Goal: Transaction & Acquisition: Book appointment/travel/reservation

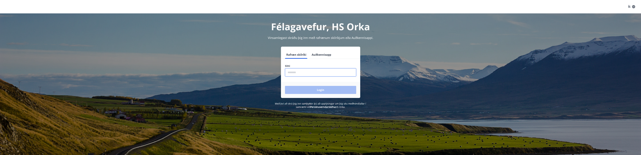
click at [299, 74] on input "phone" at bounding box center [320, 72] width 71 height 8
type input "********"
click at [320, 94] on button "Login" at bounding box center [320, 90] width 71 height 8
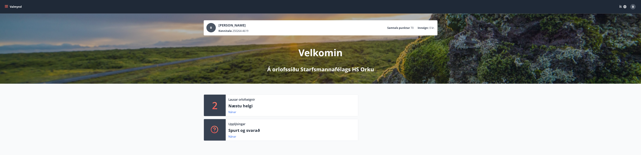
click at [246, 108] on p "Næstu helgi" at bounding box center [292, 106] width 127 height 6
click at [232, 112] on link "Nánar" at bounding box center [233, 112] width 8 height 4
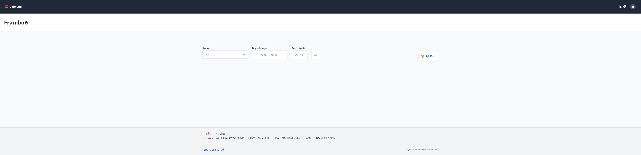
type input "*"
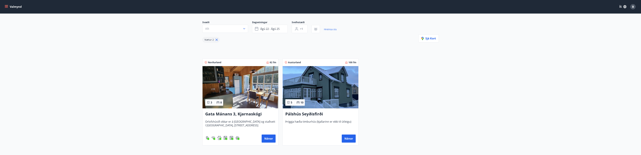
scroll to position [27, 0]
click at [349, 138] on button "Nánar" at bounding box center [349, 138] width 14 height 8
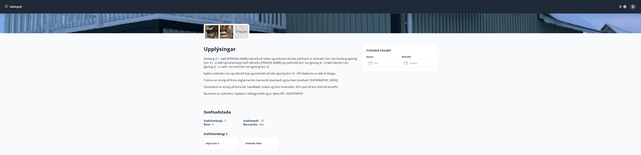
scroll to position [54, 0]
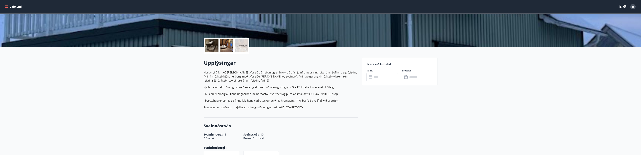
click at [387, 78] on input "text" at bounding box center [385, 77] width 25 height 8
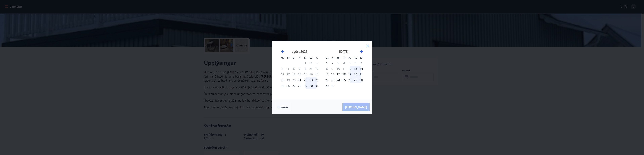
click at [307, 80] on div "22" at bounding box center [306, 80] width 6 height 6
click at [358, 106] on div "Hreinsa Taka Frá" at bounding box center [322, 107] width 100 height 14
click at [360, 107] on div "Hreinsa Taka Frá" at bounding box center [322, 107] width 100 height 14
click at [310, 80] on div "23" at bounding box center [311, 80] width 6 height 6
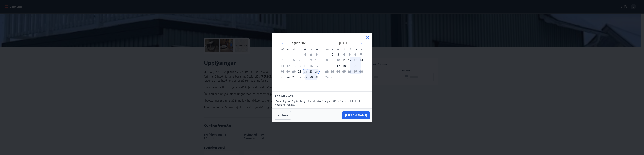
click at [281, 77] on div "25" at bounding box center [283, 77] width 6 height 6
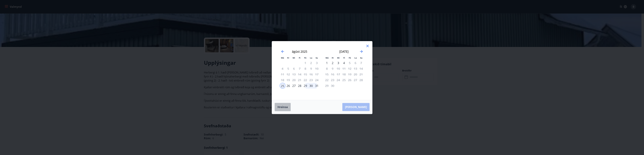
click at [284, 104] on button "Hreinsa" at bounding box center [283, 107] width 16 height 8
click at [282, 52] on icon "Move backward to switch to the previous month." at bounding box center [282, 51] width 3 height 3
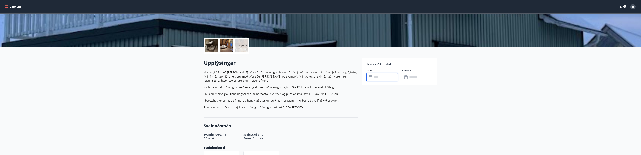
click at [381, 77] on input "text" at bounding box center [385, 77] width 25 height 8
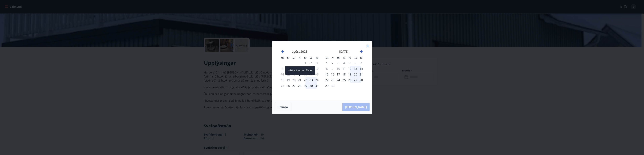
click at [299, 80] on div "21" at bounding box center [300, 80] width 6 height 6
click at [281, 87] on div "25" at bounding box center [283, 86] width 6 height 6
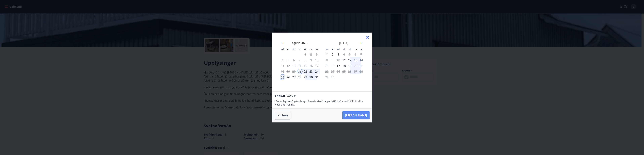
click at [363, 116] on button "[PERSON_NAME]" at bounding box center [355, 116] width 27 height 8
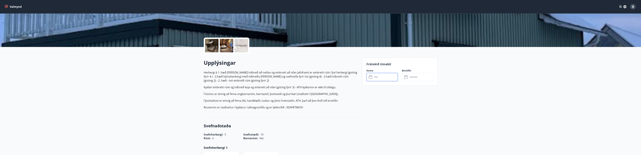
type input "******"
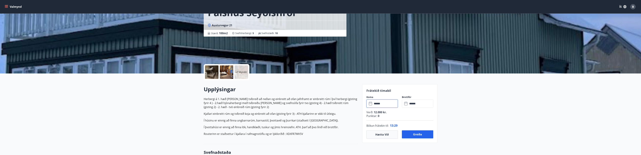
scroll to position [27, 0]
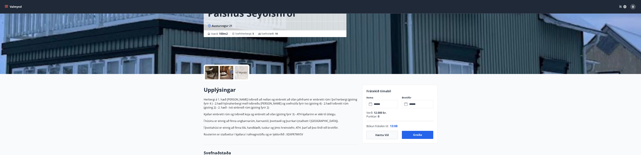
click at [242, 73] on p "+7 Myndir" at bounding box center [241, 72] width 11 height 3
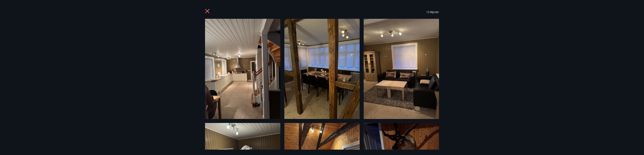
drag, startPoint x: 610, startPoint y: 28, endPoint x: 598, endPoint y: 65, distance: 39.0
click at [598, 65] on div "13 Myndir" at bounding box center [322, 77] width 644 height 155
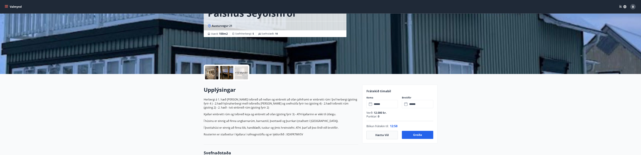
click at [241, 74] on p "+10 Myndir" at bounding box center [241, 72] width 13 height 3
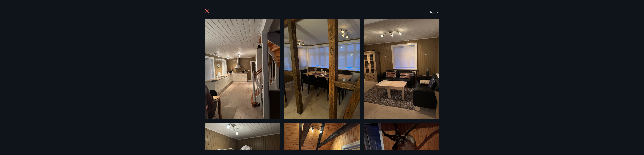
click at [630, 72] on div "13 Myndir" at bounding box center [322, 77] width 644 height 155
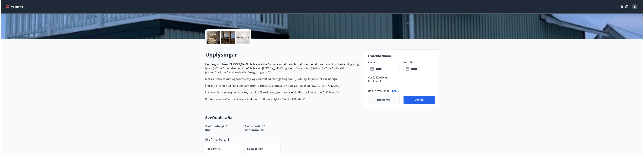
scroll to position [74, 0]
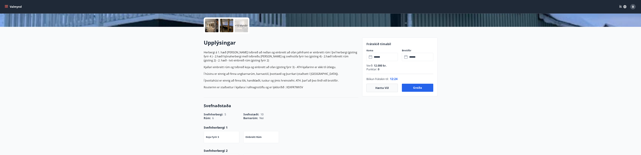
click at [245, 23] on div "+10 Myndir" at bounding box center [241, 25] width 13 height 13
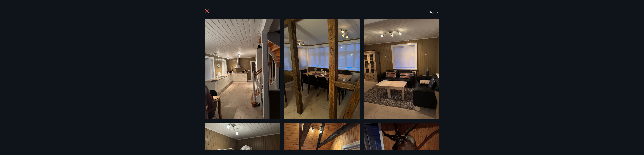
drag, startPoint x: 462, startPoint y: 86, endPoint x: 449, endPoint y: 86, distance: 12.8
click at [449, 86] on div "13 Myndir" at bounding box center [322, 77] width 644 height 155
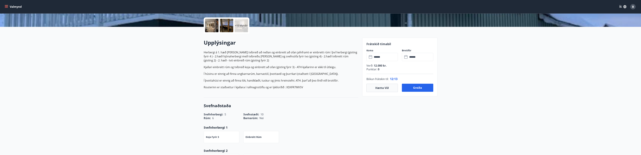
click at [241, 26] on p "+10 Myndir" at bounding box center [241, 25] width 13 height 3
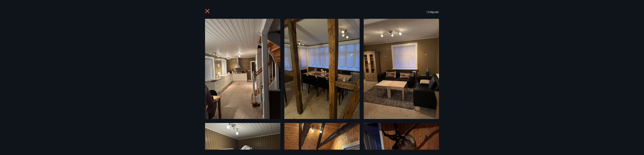
click at [189, 107] on div "13 Myndir" at bounding box center [322, 77] width 644 height 155
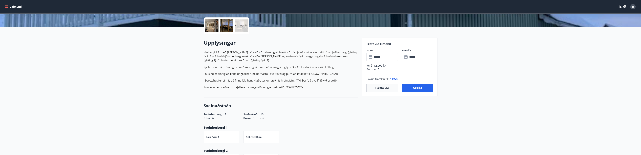
click at [242, 29] on div "+10 Myndir" at bounding box center [241, 25] width 13 height 13
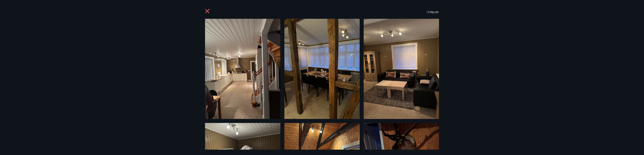
click at [429, 12] on span "13 Myndir" at bounding box center [432, 12] width 13 height 4
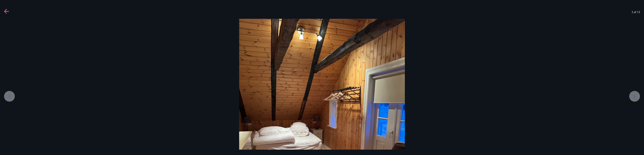
click at [633, 96] on icon at bounding box center [634, 96] width 5 height 5
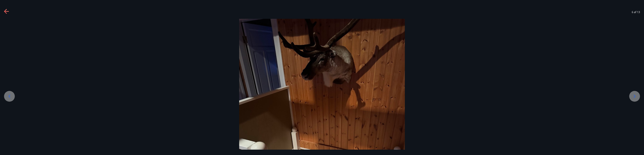
click at [633, 96] on icon at bounding box center [634, 96] width 5 height 5
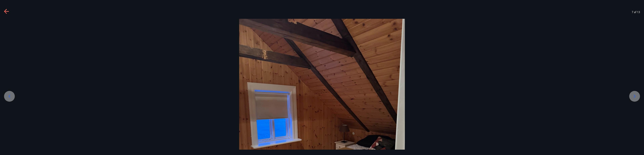
click at [633, 96] on icon at bounding box center [634, 96] width 5 height 5
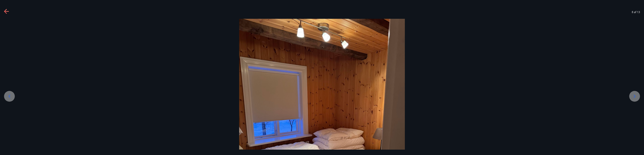
click at [633, 96] on icon at bounding box center [634, 96] width 5 height 5
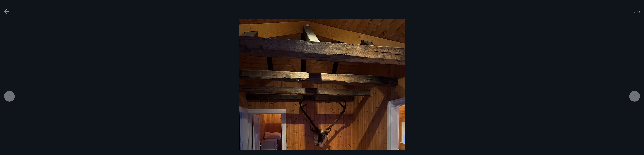
click at [633, 96] on icon at bounding box center [634, 96] width 5 height 5
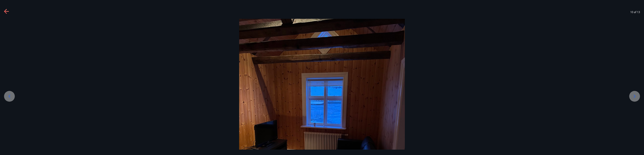
click at [633, 96] on icon at bounding box center [634, 96] width 5 height 5
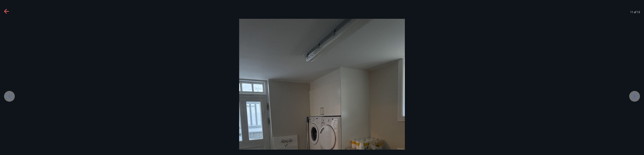
click at [633, 96] on icon at bounding box center [634, 96] width 5 height 5
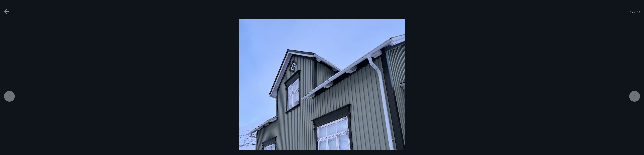
click at [634, 94] on icon at bounding box center [634, 96] width 5 height 5
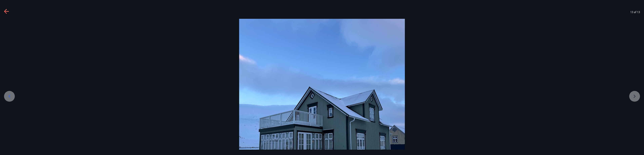
click at [634, 94] on div at bounding box center [322, 129] width 644 height 221
click at [7, 96] on icon at bounding box center [9, 96] width 5 height 5
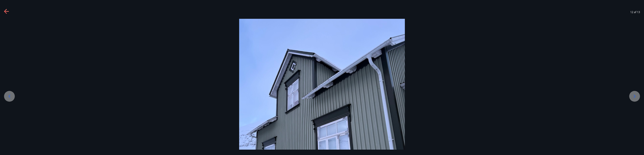
click at [7, 96] on icon at bounding box center [9, 96] width 5 height 5
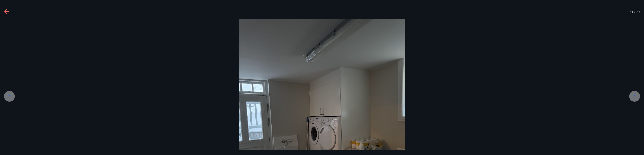
click at [7, 96] on icon at bounding box center [9, 96] width 5 height 5
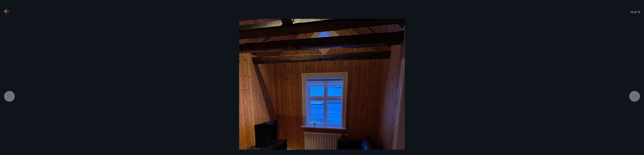
click at [299, 65] on img at bounding box center [322, 129] width 166 height 221
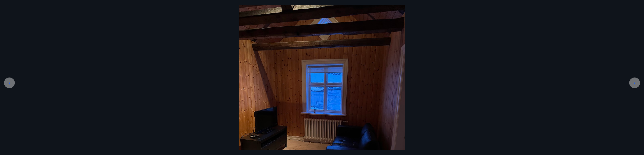
click at [299, 65] on img at bounding box center [322, 115] width 166 height 221
click at [11, 82] on icon at bounding box center [9, 82] width 5 height 5
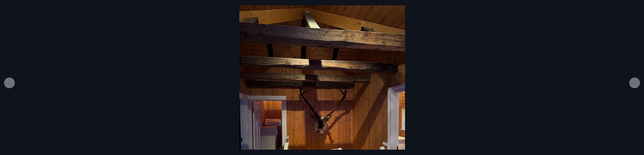
click at [266, 71] on img at bounding box center [322, 115] width 166 height 221
drag, startPoint x: 266, startPoint y: 71, endPoint x: 258, endPoint y: 50, distance: 22.2
click at [265, 68] on img at bounding box center [322, 115] width 166 height 221
drag, startPoint x: 258, startPoint y: 50, endPoint x: 250, endPoint y: 37, distance: 14.8
click at [249, 36] on img at bounding box center [321, 115] width 166 height 221
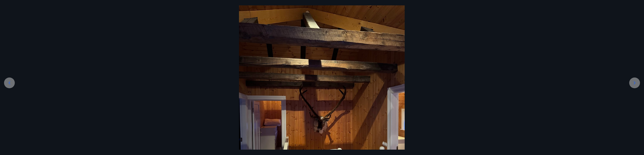
click at [249, 39] on img at bounding box center [322, 115] width 166 height 221
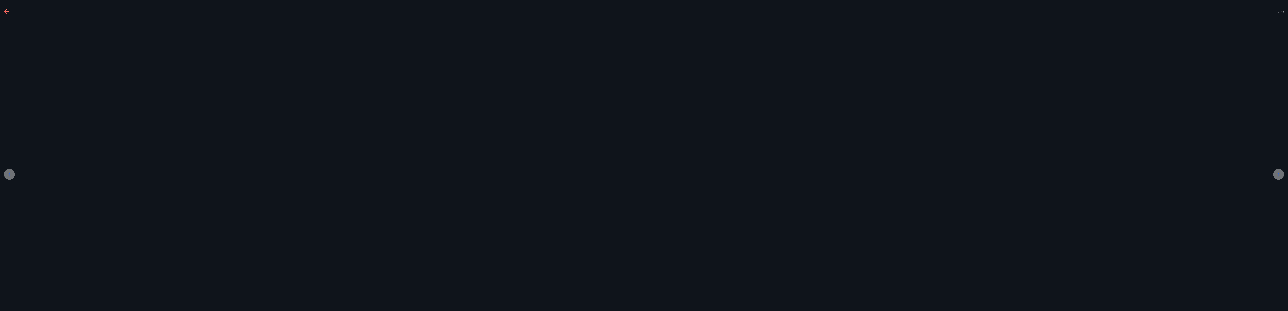
scroll to position [0, 0]
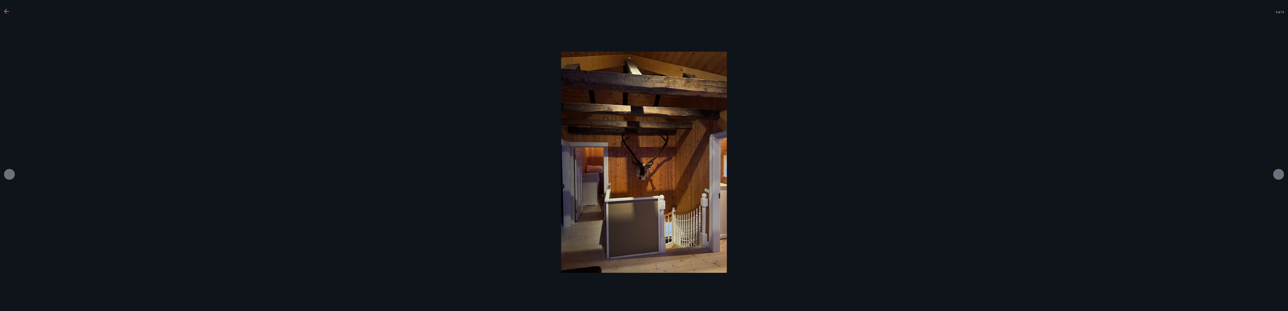
click at [8, 155] on div at bounding box center [9, 174] width 11 height 11
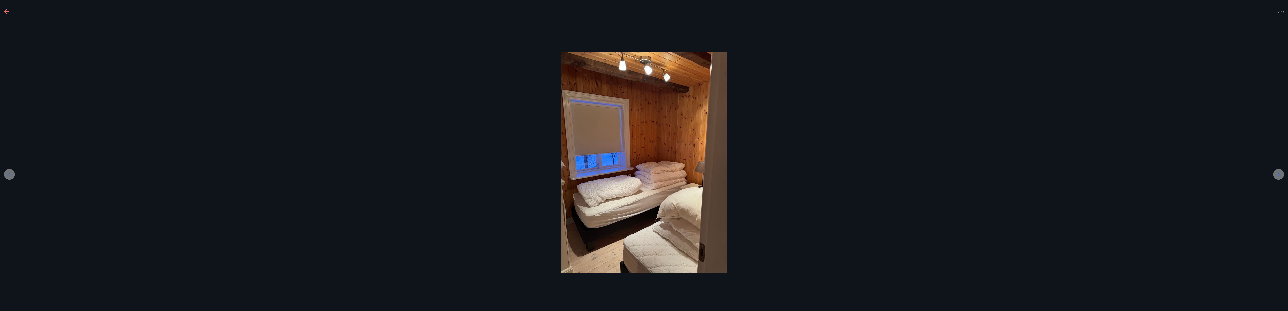
click at [8, 155] on icon at bounding box center [9, 173] width 5 height 5
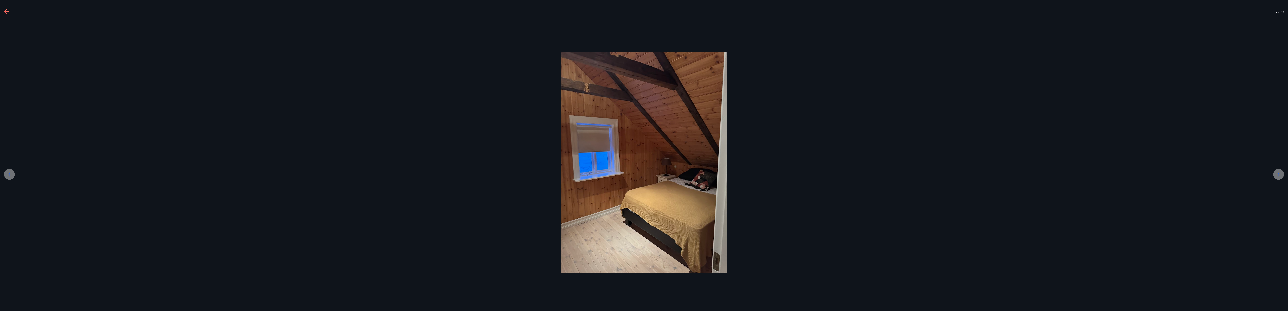
click at [8, 155] on icon at bounding box center [9, 173] width 5 height 5
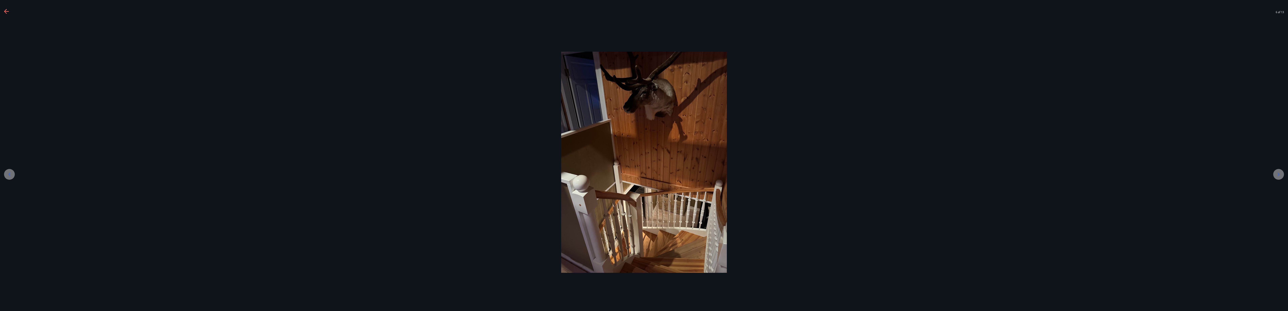
click at [8, 155] on icon at bounding box center [9, 173] width 5 height 5
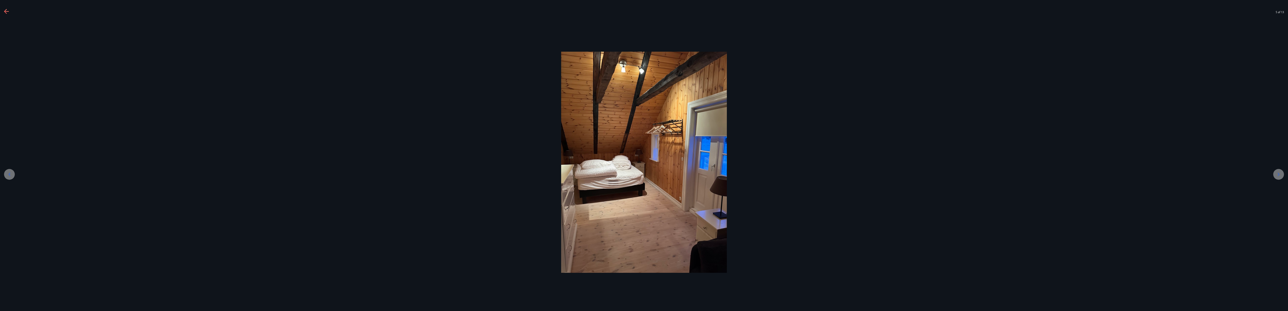
click at [8, 155] on icon at bounding box center [9, 173] width 5 height 5
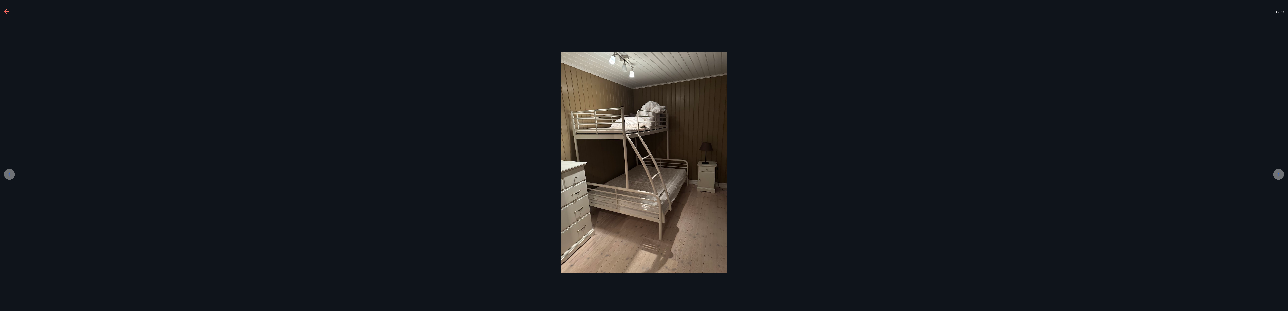
click at [644, 155] on div at bounding box center [1278, 174] width 11 height 11
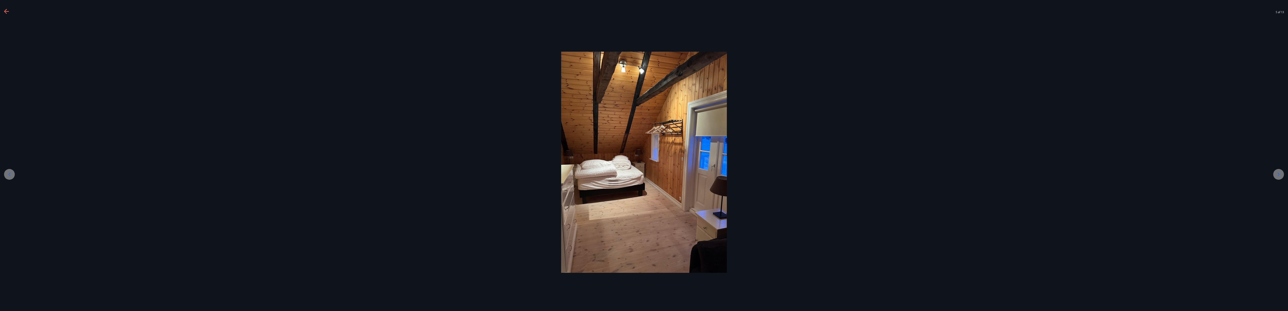
click at [10, 155] on icon at bounding box center [9, 173] width 5 height 5
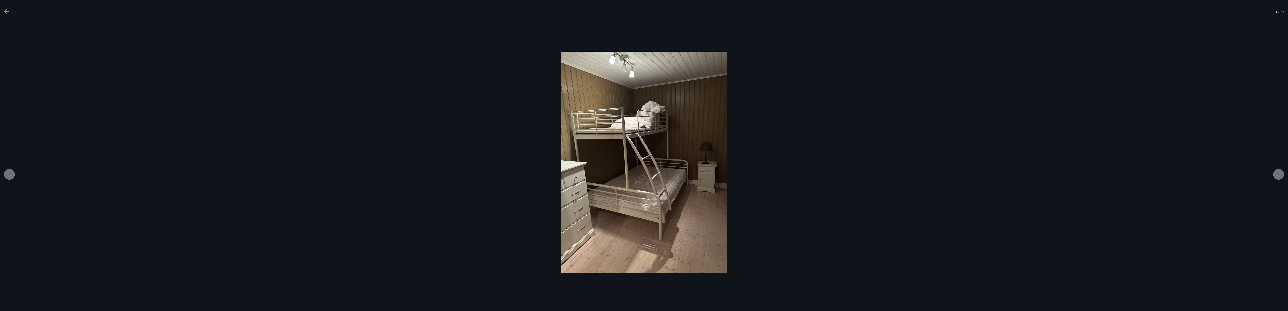
click at [10, 155] on icon at bounding box center [9, 173] width 5 height 5
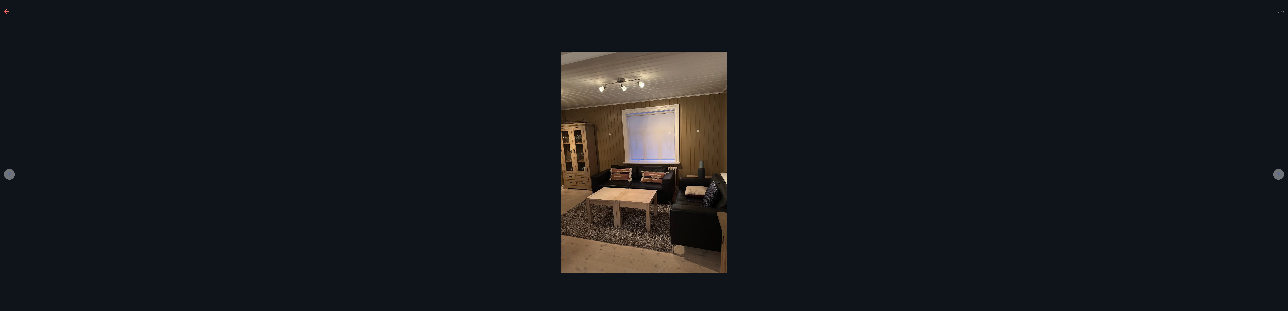
click at [6, 155] on div at bounding box center [9, 174] width 11 height 11
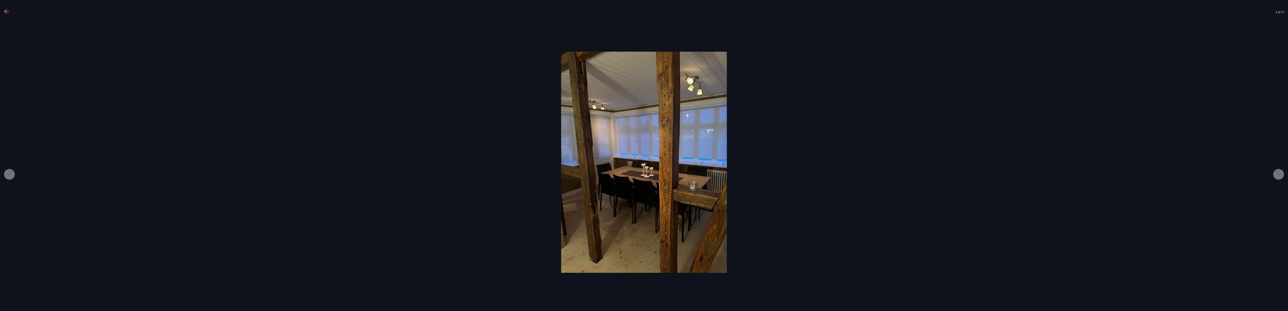
click at [644, 155] on div at bounding box center [1278, 174] width 11 height 11
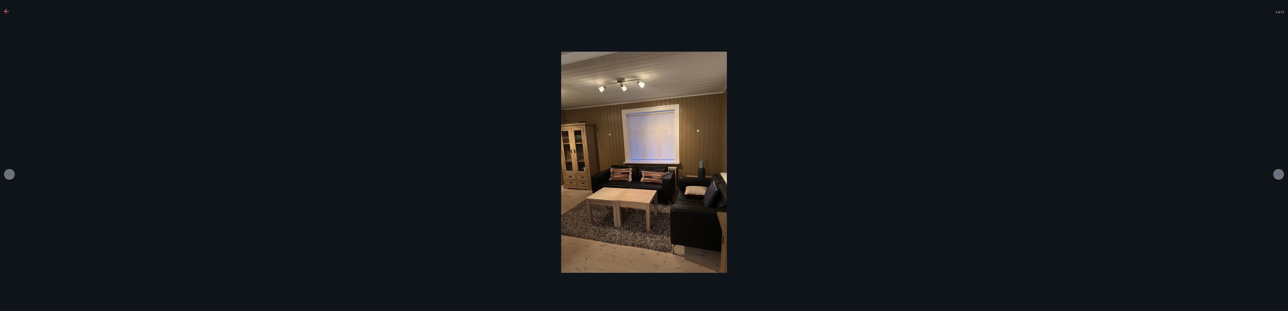
click at [644, 155] on div at bounding box center [1278, 174] width 11 height 11
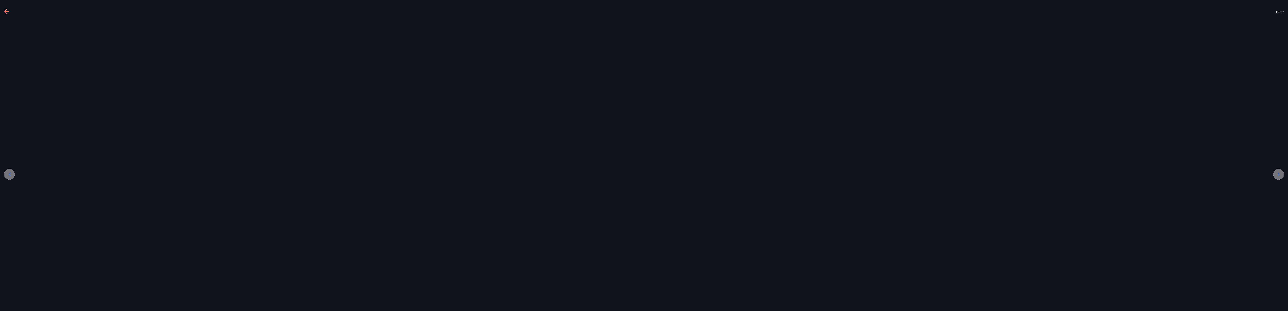
click at [644, 155] on div at bounding box center [1278, 174] width 11 height 11
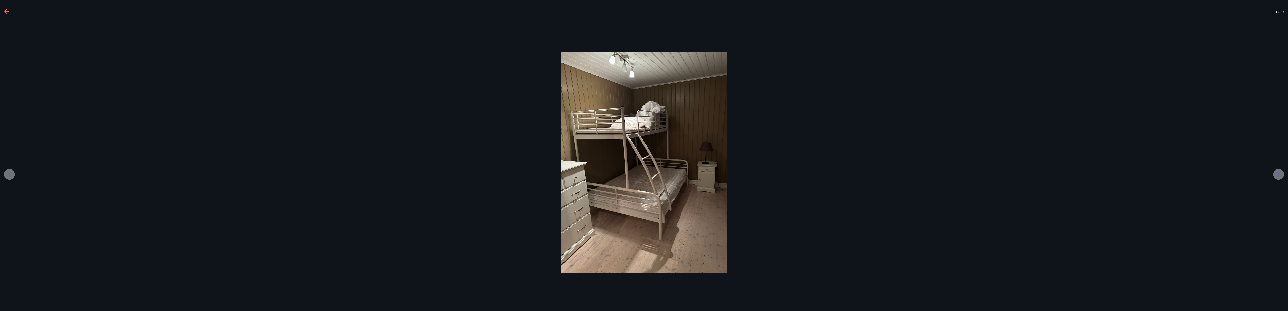
click at [644, 155] on div at bounding box center [1278, 174] width 11 height 11
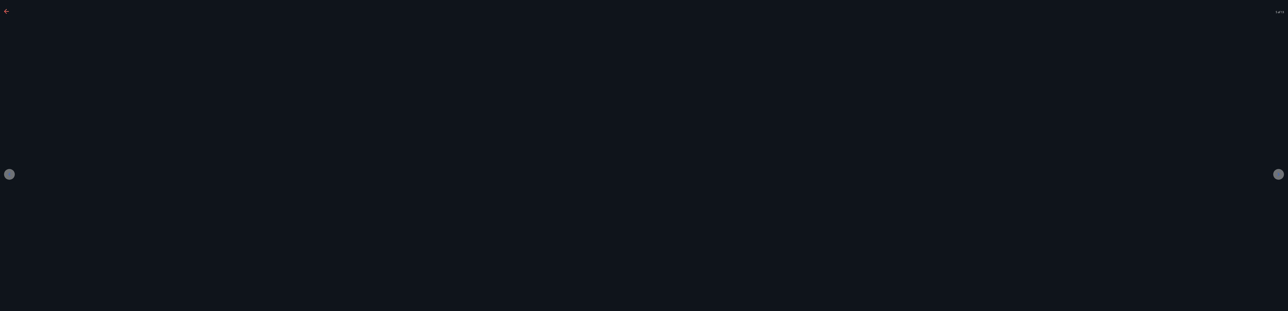
click at [644, 155] on div at bounding box center [1278, 174] width 11 height 11
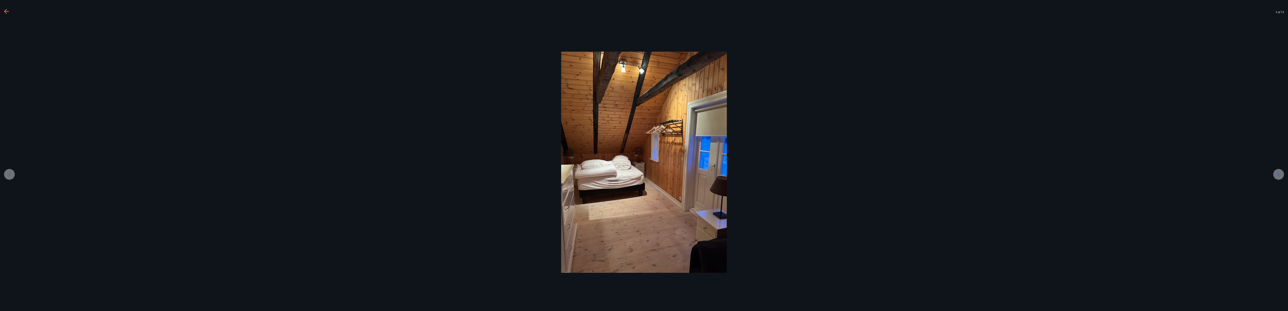
click at [644, 155] on div at bounding box center [1278, 174] width 11 height 11
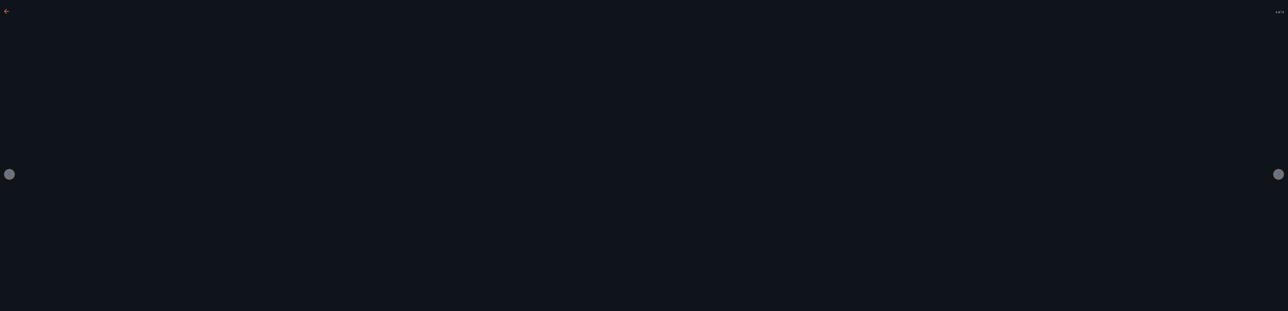
click at [644, 155] on div at bounding box center [1278, 174] width 11 height 11
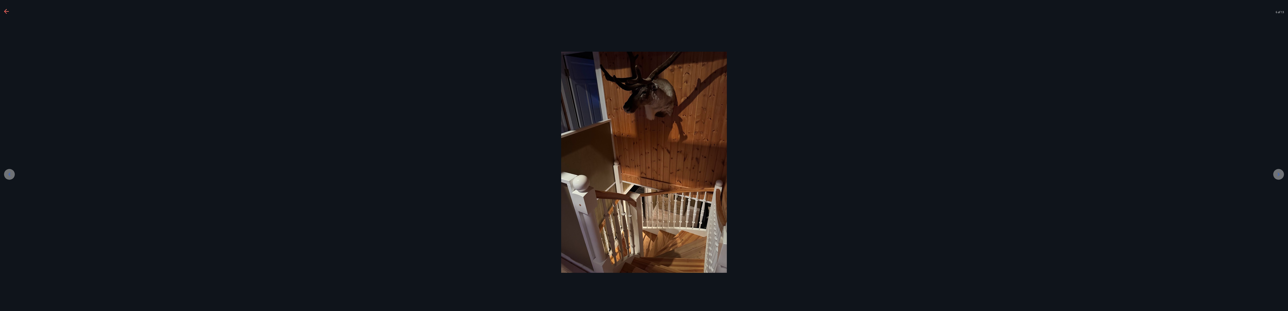
click at [644, 155] on div at bounding box center [1278, 174] width 11 height 11
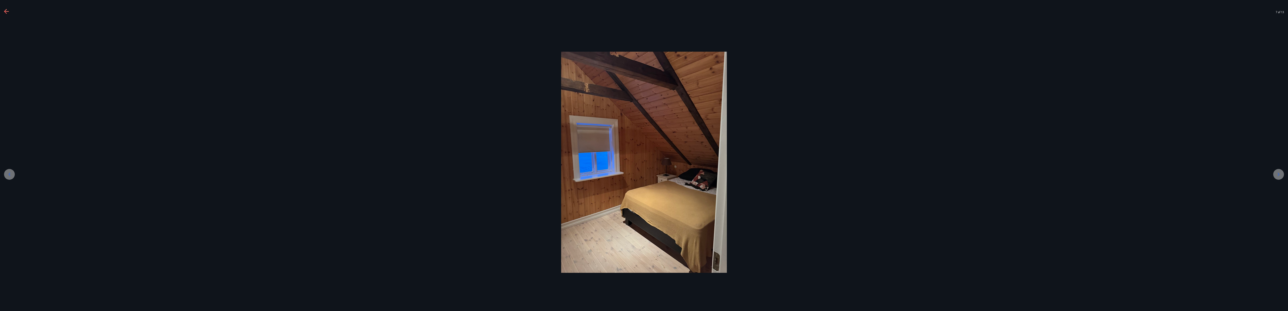
click at [644, 155] on div at bounding box center [1278, 174] width 11 height 11
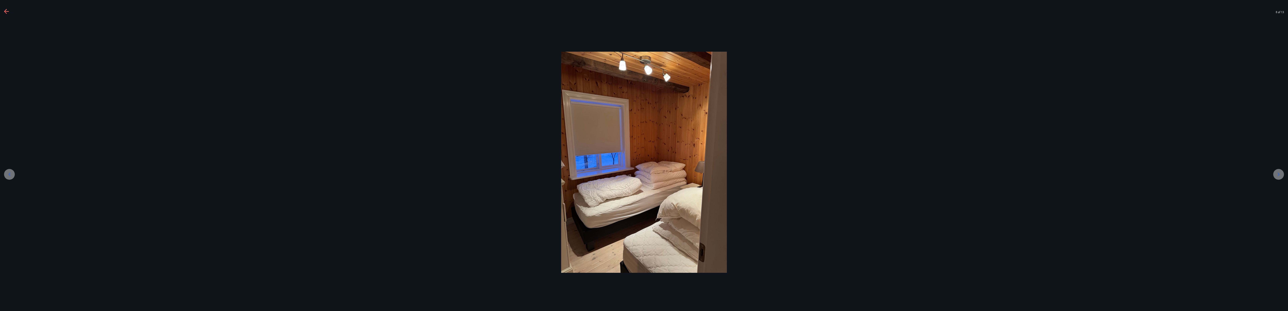
click at [644, 155] on div at bounding box center [1278, 174] width 11 height 11
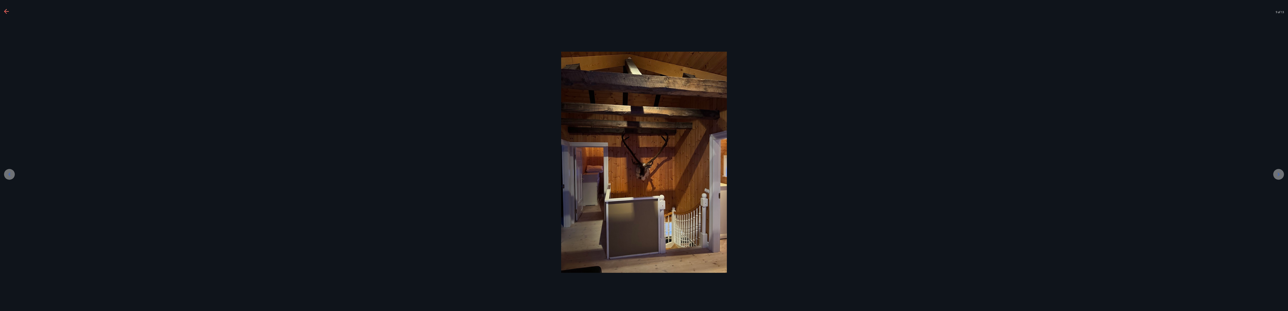
click at [644, 155] on div at bounding box center [1278, 174] width 11 height 11
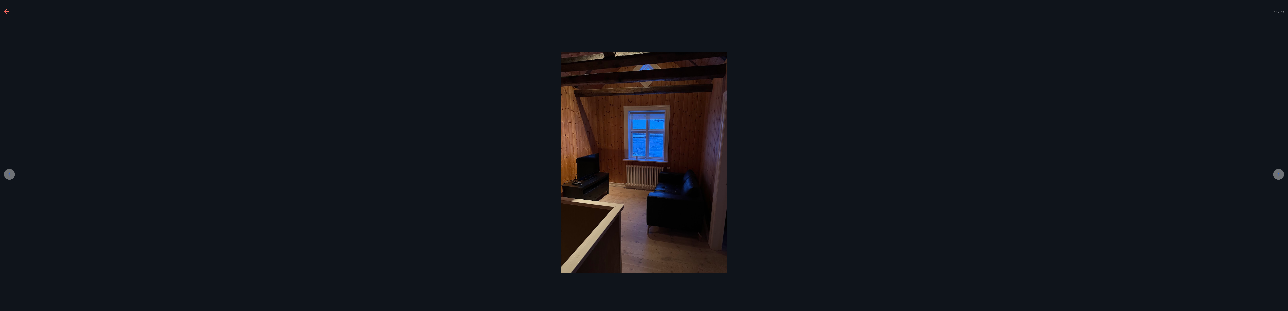
click at [644, 155] on div at bounding box center [1278, 174] width 11 height 11
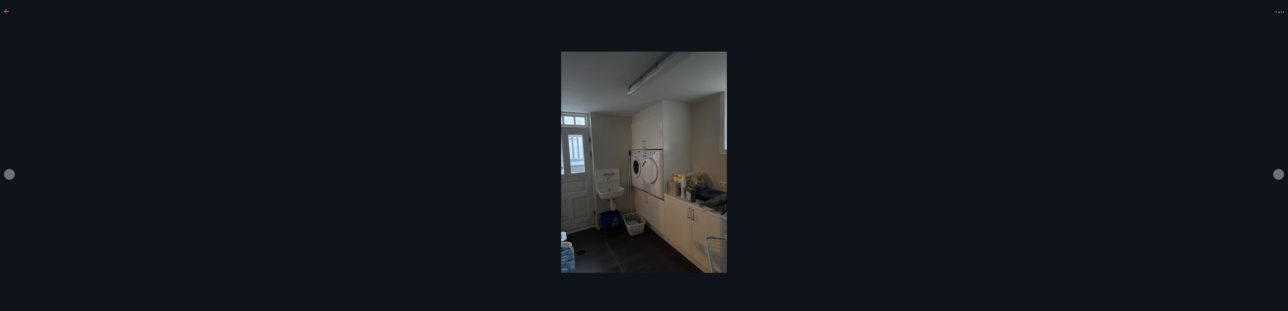
click at [644, 155] on div at bounding box center [1278, 174] width 11 height 11
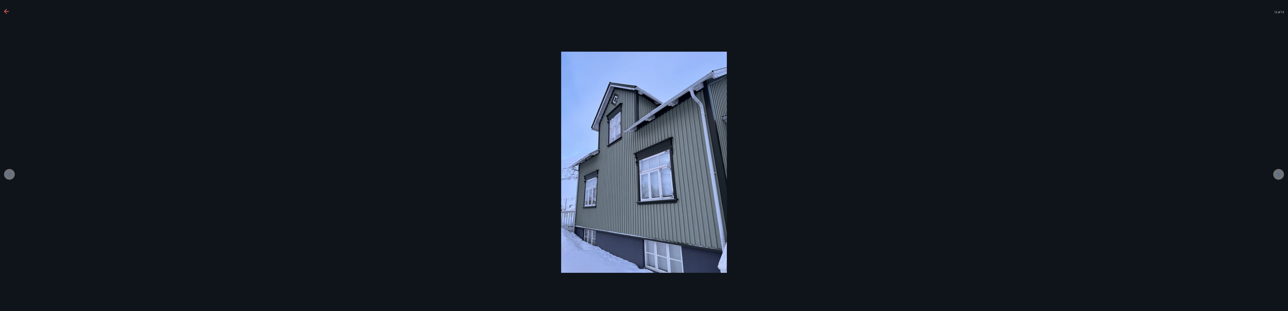
click at [644, 155] on div at bounding box center [1278, 174] width 11 height 11
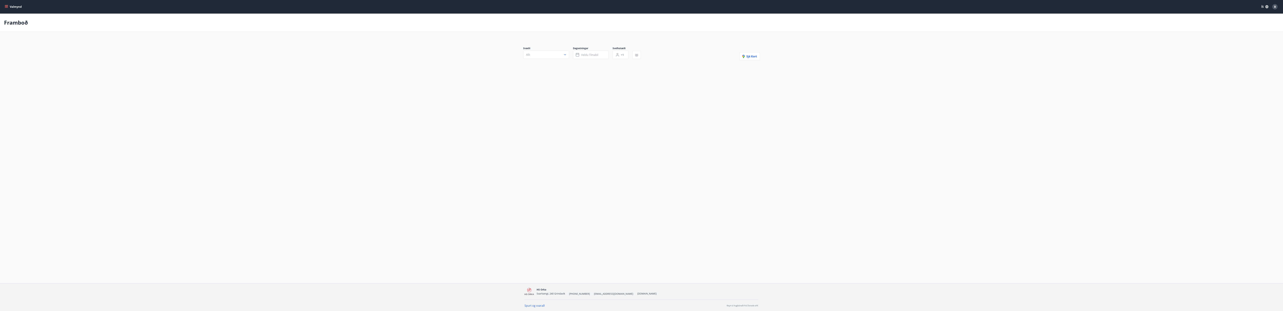
type input "*"
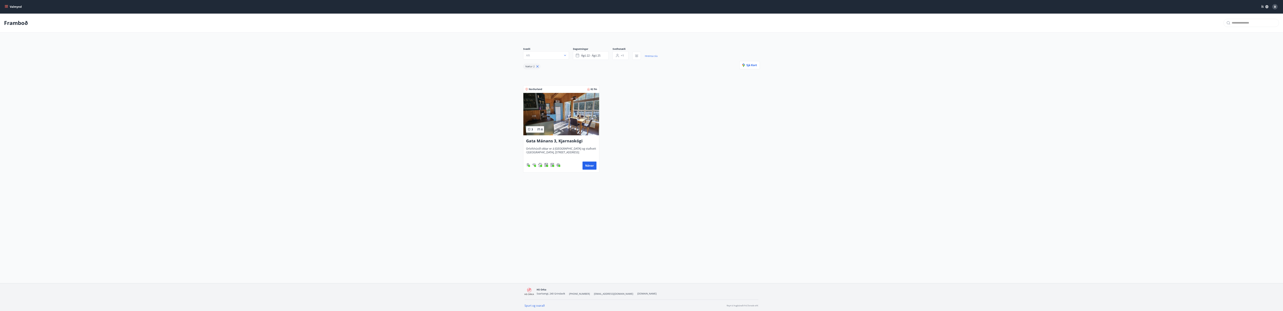
click at [644, 100] on div "Norðurland 82 fm 3 8 Gata Mánans 3, Kjarnaskógi Orlofshúsið okkar er á Akureyri…" at bounding box center [639, 126] width 241 height 91
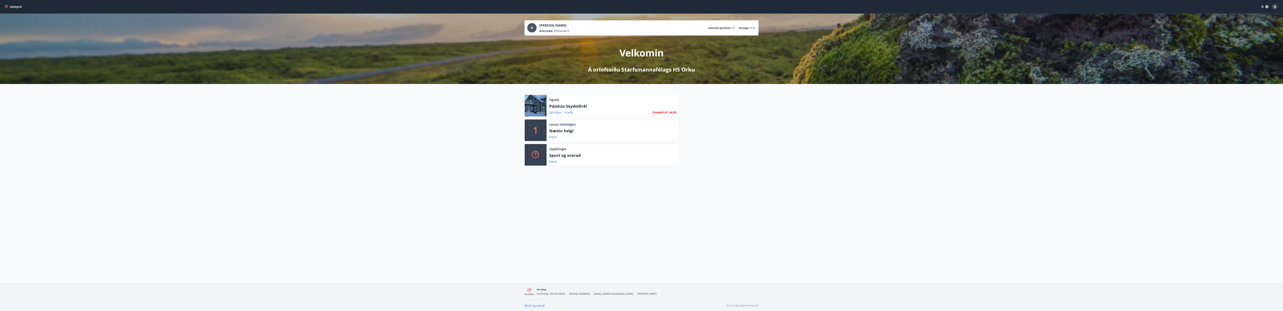
click at [569, 107] on p "Pálshús Seyðisfirði" at bounding box center [612, 106] width 127 height 6
click at [555, 113] on link "Sjá bókun" at bounding box center [555, 112] width 12 height 4
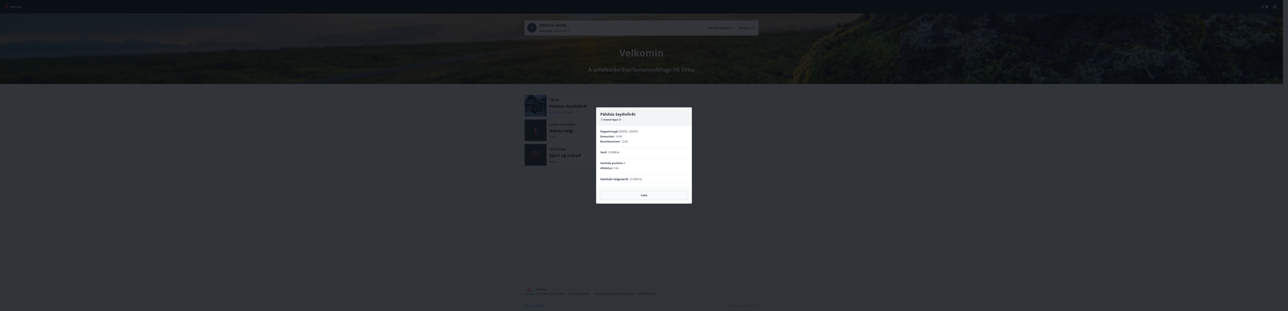
click at [644, 155] on div "Pálshús Seyðisfirði: Austurvegur 21 Dagsetningar 21.08.2025 - 25.08.2025 Komutí…" at bounding box center [644, 155] width 1288 height 311
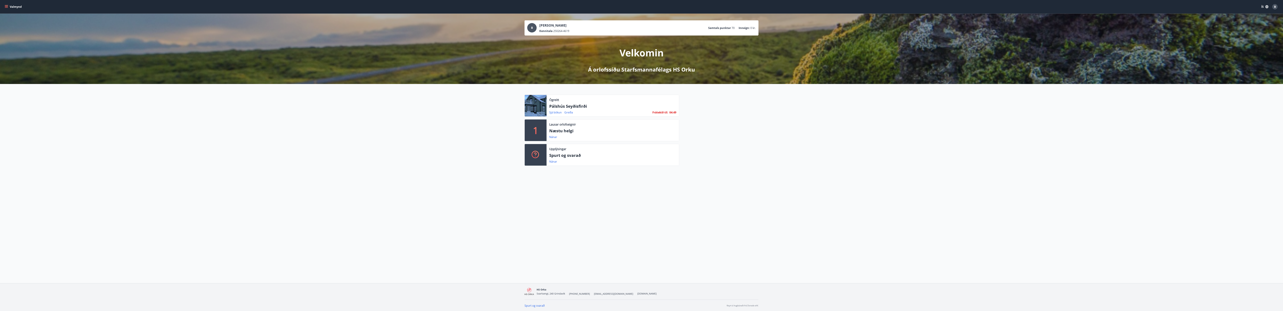
click at [560, 106] on p "Pálshús Seyðisfirði" at bounding box center [612, 106] width 127 height 6
drag, startPoint x: 560, startPoint y: 106, endPoint x: 554, endPoint y: 114, distance: 10.1
click at [554, 114] on link "Sjá bókun" at bounding box center [555, 112] width 12 height 4
click at [540, 106] on div at bounding box center [536, 106] width 22 height 22
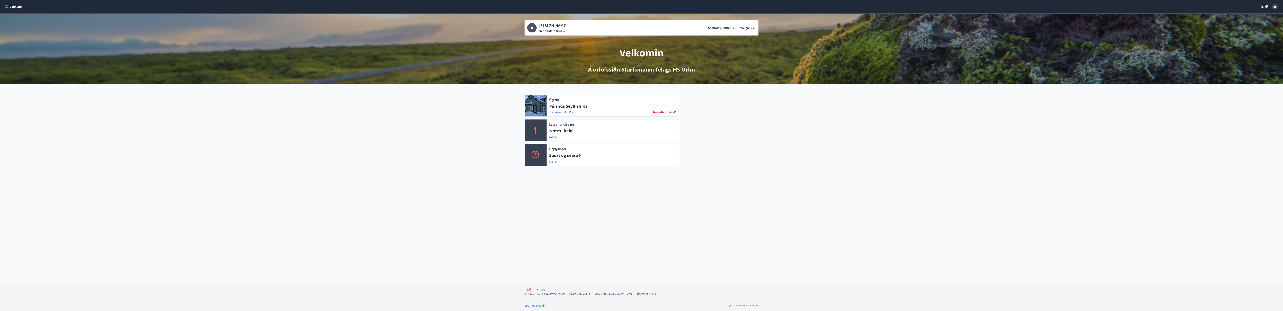
click at [540, 106] on div at bounding box center [536, 106] width 22 height 22
click at [562, 155] on p "Spurt og svarað" at bounding box center [612, 155] width 127 height 6
click at [573, 107] on p "Pálshús Seyðisfirði" at bounding box center [612, 106] width 127 height 6
drag, startPoint x: 573, startPoint y: 107, endPoint x: 567, endPoint y: 113, distance: 7.8
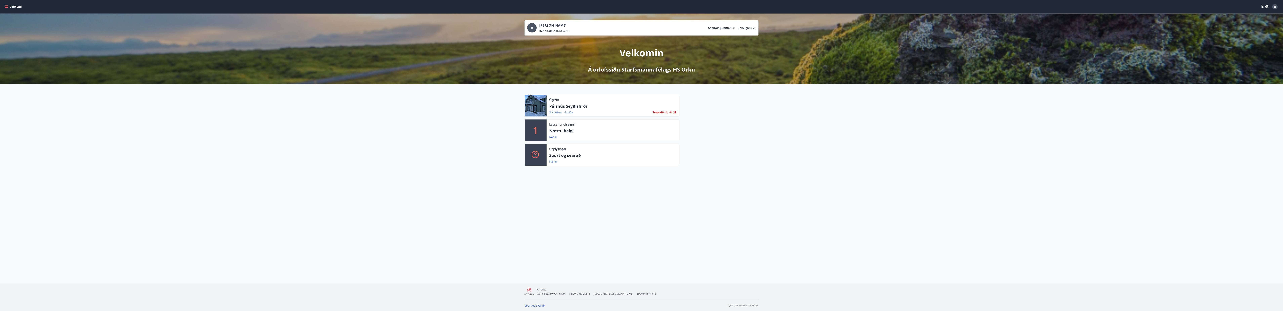
click at [567, 113] on link "Greiða" at bounding box center [568, 112] width 9 height 4
click at [18, 7] on button "Valmynd" at bounding box center [13, 7] width 19 height 6
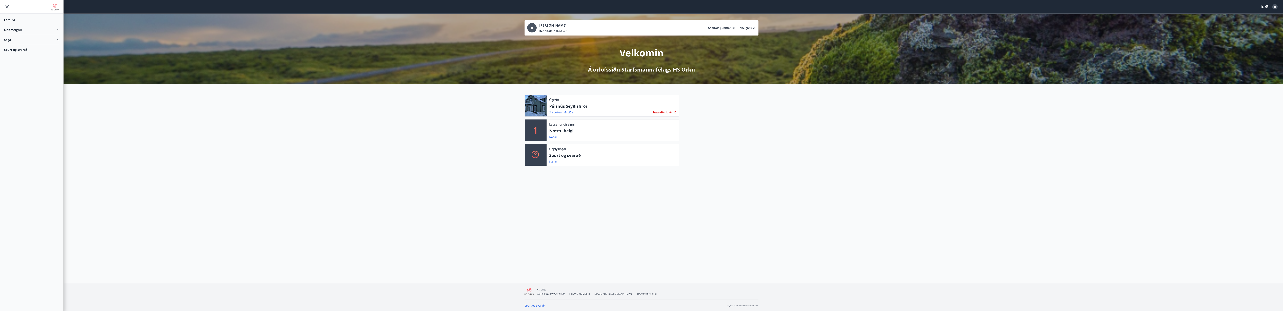
click at [16, 28] on div "Orlofseignir" at bounding box center [31, 30] width 55 height 10
click at [16, 40] on div "Framboð" at bounding box center [32, 38] width 50 height 7
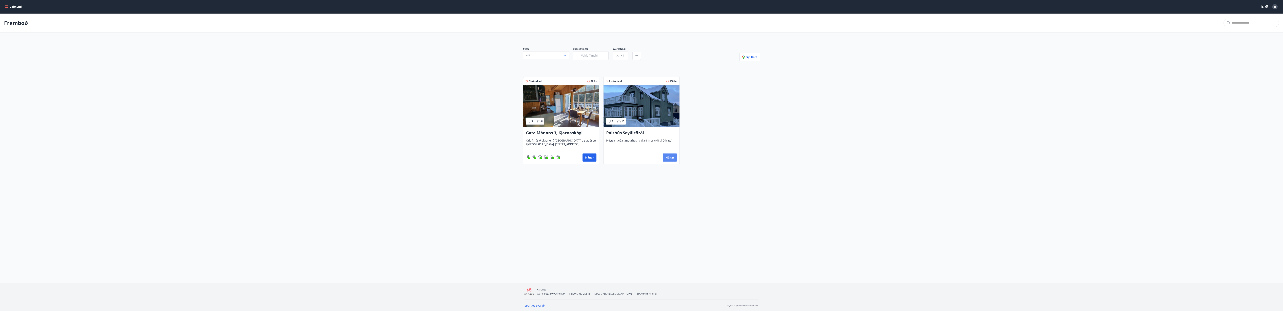
click at [644, 155] on button "Nánar" at bounding box center [670, 157] width 14 height 8
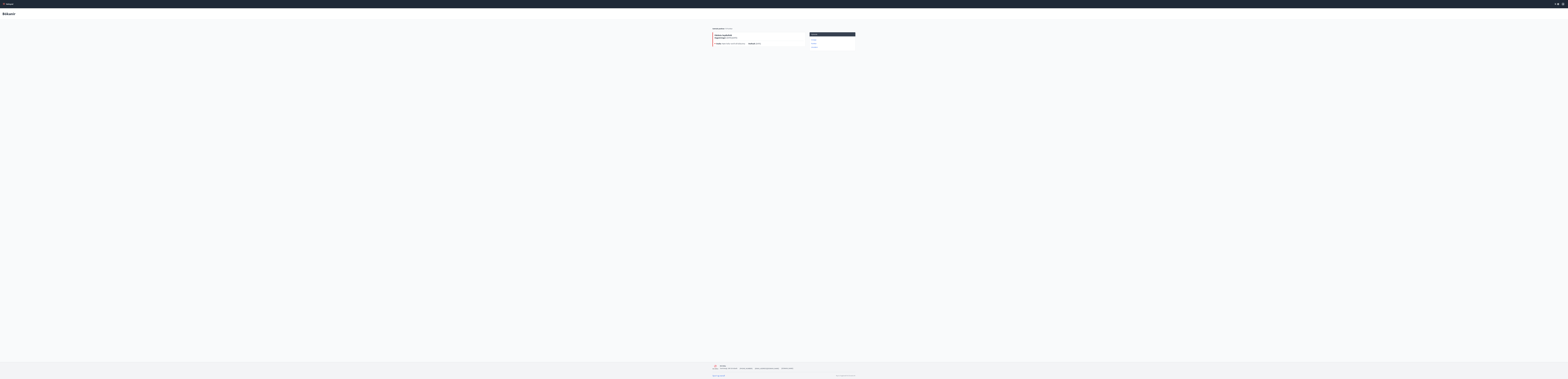
scroll to position [1, 0]
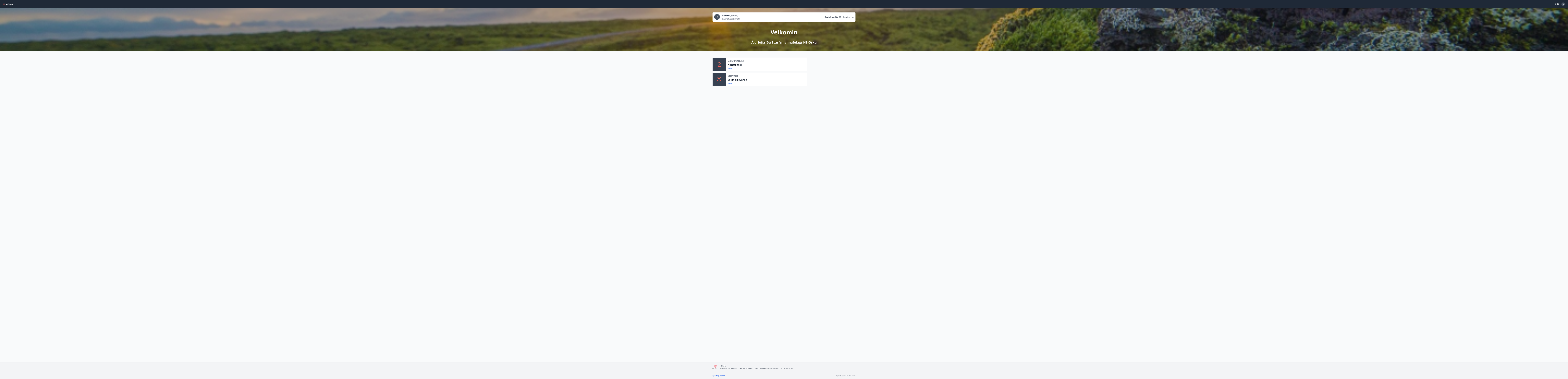
click at [717, 65] on p "2" at bounding box center [719, 64] width 3 height 8
click at [736, 67] on p "Næstu helgi" at bounding box center [766, 65] width 78 height 4
click at [775, 42] on p "Á orlofssíðu Starfsmannafélags HS Orku" at bounding box center [784, 42] width 65 height 4
click at [794, 16] on div "B [PERSON_NAME] Kennitala 250264-4619 Samtals punktar 70 Inneign : 0 kr." at bounding box center [784, 17] width 140 height 6
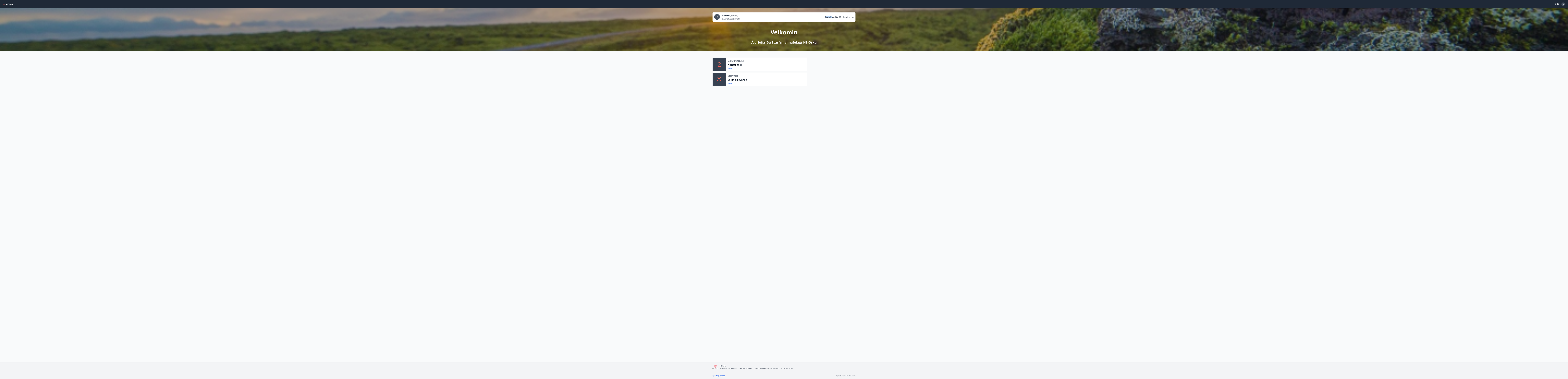
click at [794, 16] on div "B [PERSON_NAME] Kennitala 250264-4619 Samtals punktar 70 Inneign : 0 kr." at bounding box center [784, 17] width 140 height 6
click at [1557, 3] on icon "button" at bounding box center [1558, 4] width 2 height 2
click at [1525, 57] on div at bounding box center [787, 189] width 1574 height 379
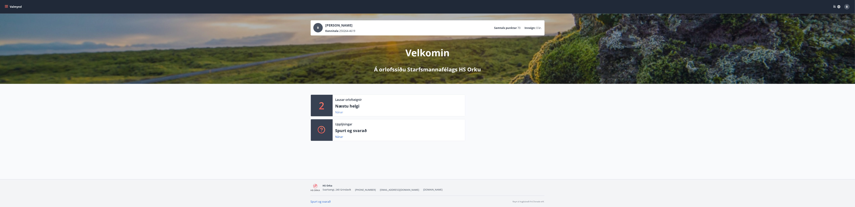
drag, startPoint x: 2528, startPoint y: 1, endPoint x: 337, endPoint y: 113, distance: 2193.7
click at [337, 113] on link "Nánar" at bounding box center [339, 112] width 8 height 4
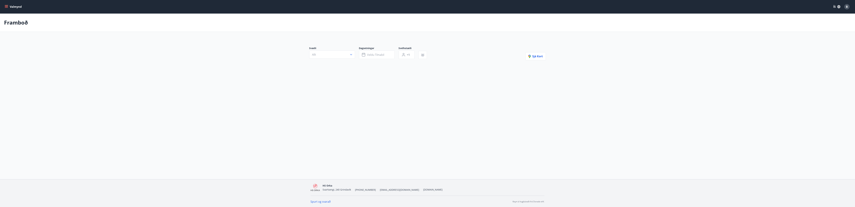
type input "*"
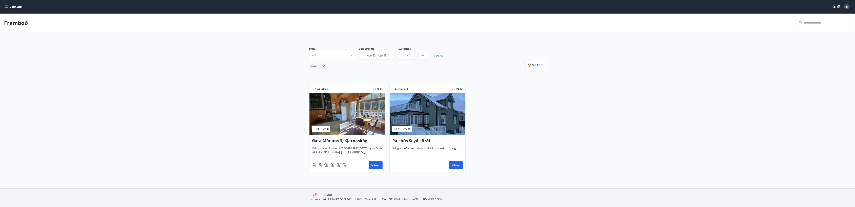
click at [337, 113] on img at bounding box center [348, 114] width 76 height 42
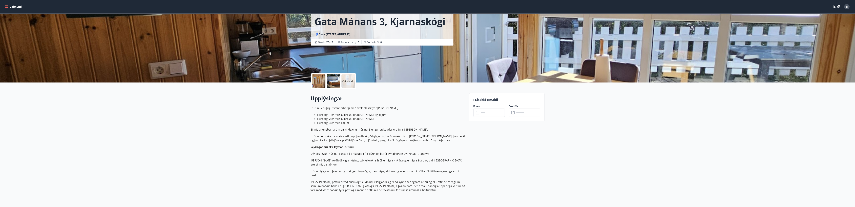
scroll to position [27, 0]
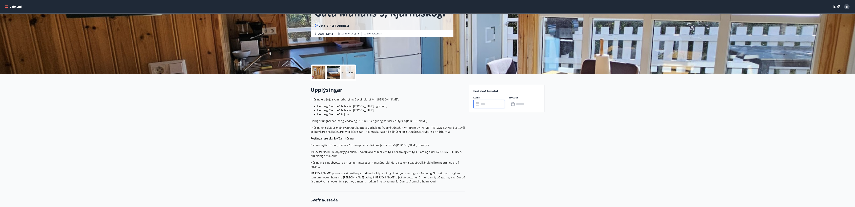
click at [484, 105] on input "text" at bounding box center [492, 104] width 25 height 8
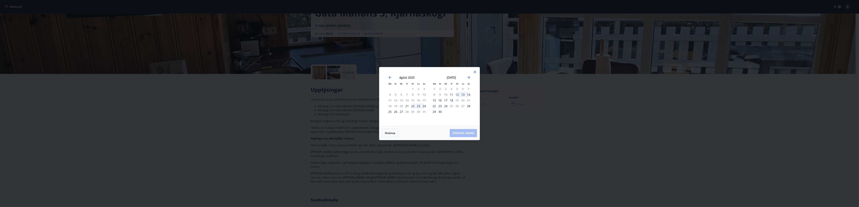
click at [412, 105] on div "22" at bounding box center [413, 106] width 6 height 6
click at [424, 107] on div "24" at bounding box center [424, 106] width 6 height 6
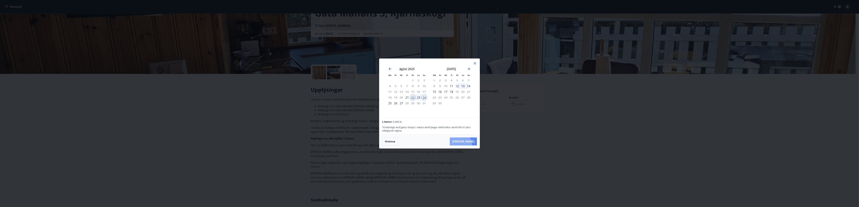
click at [470, 145] on button "[PERSON_NAME]" at bounding box center [463, 141] width 27 height 8
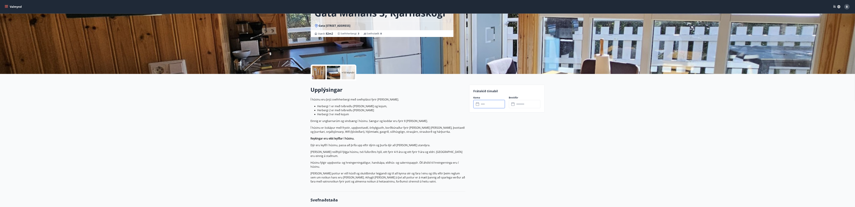
type input "******"
click at [521, 135] on button "Greiða" at bounding box center [524, 135] width 31 height 8
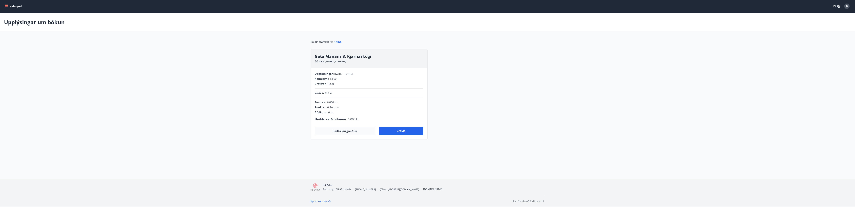
scroll to position [16, 0]
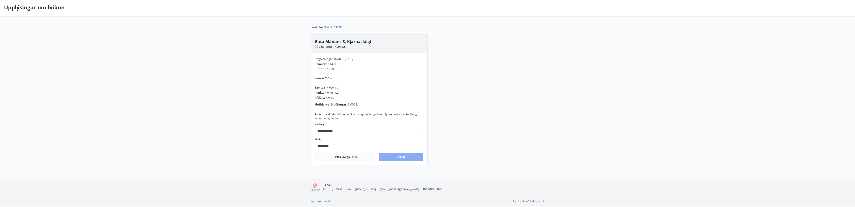
click at [399, 158] on button "Greiða" at bounding box center [401, 157] width 44 height 8
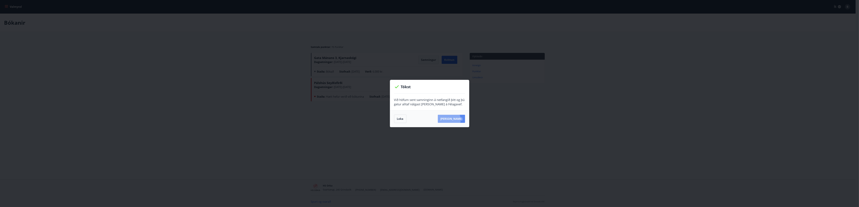
click at [452, 120] on button "[PERSON_NAME]" at bounding box center [451, 119] width 27 height 8
click at [399, 120] on button "Loka" at bounding box center [400, 119] width 12 height 8
click at [398, 119] on button "Loka" at bounding box center [400, 119] width 12 height 8
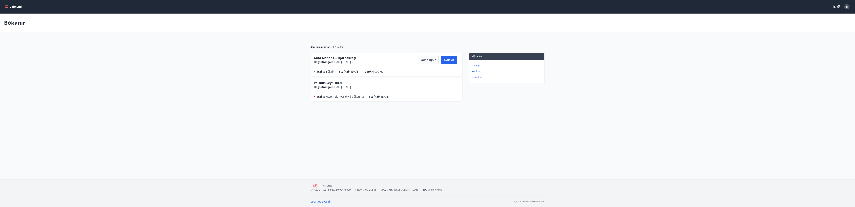
click at [345, 94] on div "Pálshús Seyðisfirði Dagsetningar : [DATE] - [DATE] Staða : Hætt hefur verið við…" at bounding box center [387, 90] width 146 height 19
click at [335, 95] on div "Pálshús Seyðisfirði Dagsetningar : [DATE] - [DATE] Staða : Hætt hefur verið við…" at bounding box center [387, 90] width 146 height 19
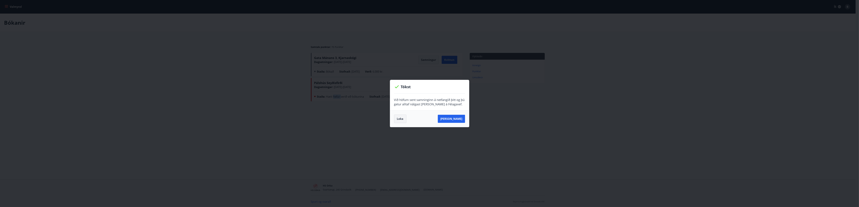
click at [402, 119] on button "Loka" at bounding box center [400, 119] width 12 height 8
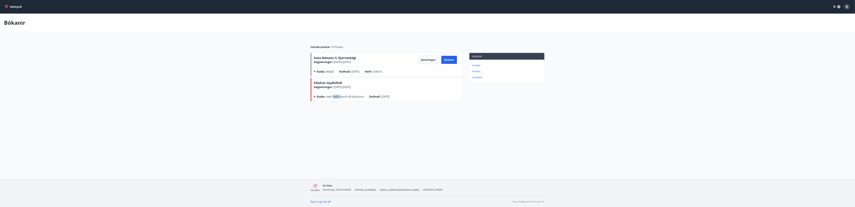
click at [14, 9] on button "Valmynd" at bounding box center [13, 7] width 19 height 6
click at [20, 31] on div "Orlofseignir" at bounding box center [31, 30] width 55 height 10
click at [20, 46] on div "Bókunardagatal" at bounding box center [32, 45] width 50 height 7
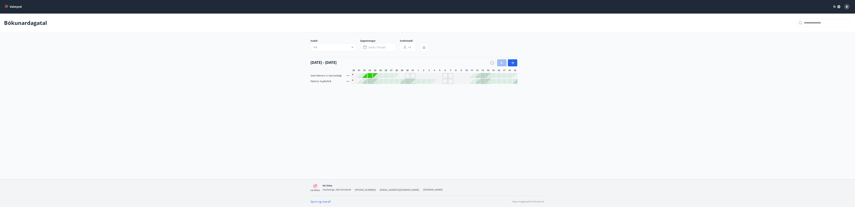
click at [346, 81] on div "Pálshús Seyðisfirði" at bounding box center [330, 81] width 39 height 5
click at [349, 81] on icon at bounding box center [348, 81] width 3 height 1
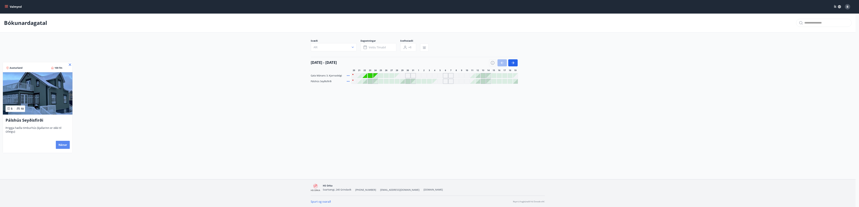
click at [65, 146] on button "Nánar" at bounding box center [63, 145] width 14 height 8
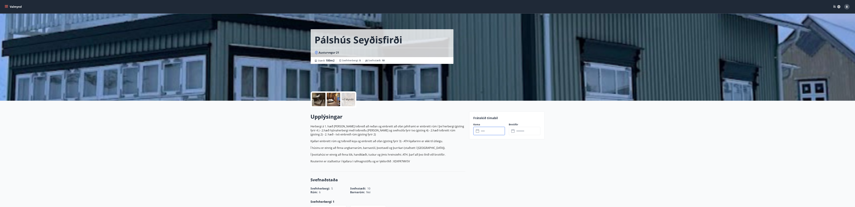
click at [490, 134] on input "text" at bounding box center [492, 131] width 25 height 8
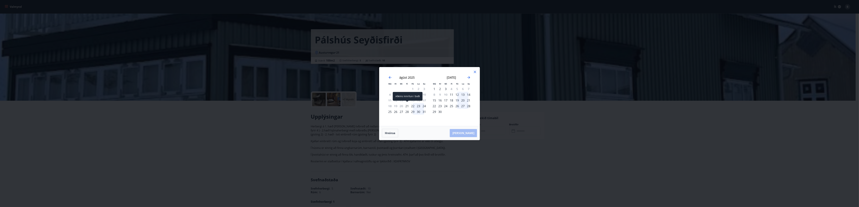
click at [408, 106] on div "21" at bounding box center [407, 106] width 6 height 6
click at [411, 106] on div "22" at bounding box center [413, 106] width 6 height 6
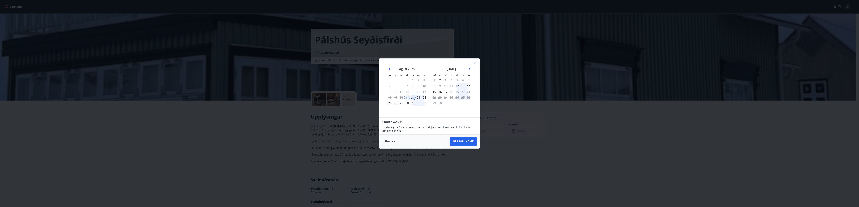
click at [407, 100] on div "21" at bounding box center [407, 98] width 6 height 6
click at [411, 96] on div "22" at bounding box center [413, 98] width 6 height 6
click at [389, 140] on button "Hreinsa" at bounding box center [390, 141] width 16 height 8
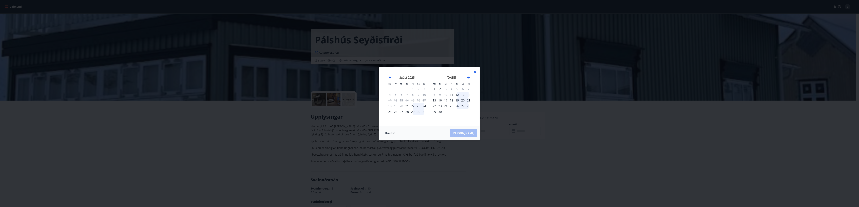
click at [413, 104] on div "22" at bounding box center [413, 106] width 6 height 6
click at [425, 106] on div "24" at bounding box center [424, 106] width 6 height 6
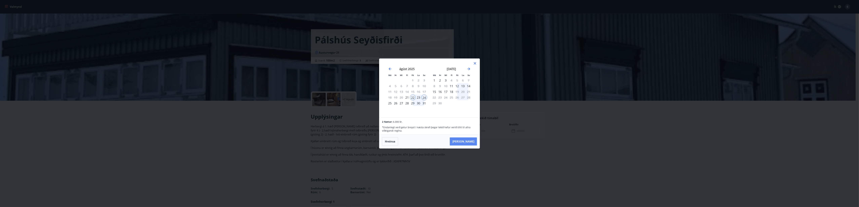
click at [469, 142] on button "[PERSON_NAME]" at bounding box center [463, 141] width 27 height 8
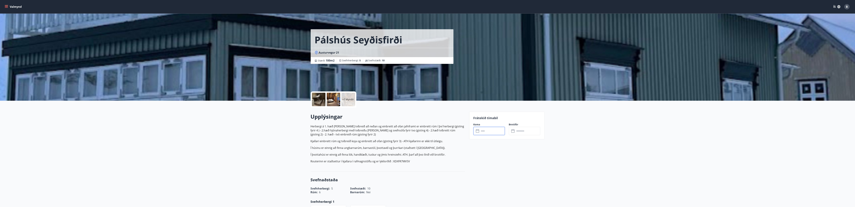
type input "******"
click at [528, 160] on button "Greiða" at bounding box center [524, 162] width 31 height 8
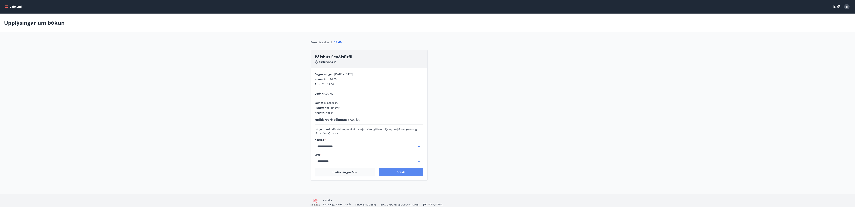
click at [404, 173] on button "Greiða" at bounding box center [401, 172] width 44 height 8
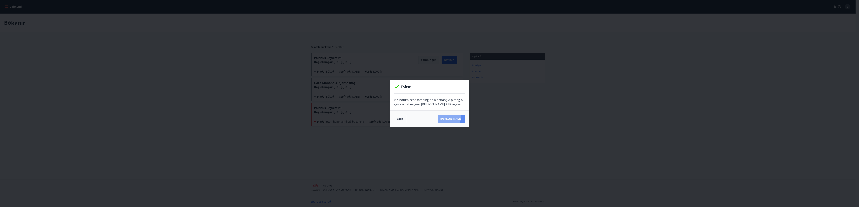
click at [453, 118] on button "[PERSON_NAME]" at bounding box center [451, 119] width 27 height 8
